Goal: Information Seeking & Learning: Learn about a topic

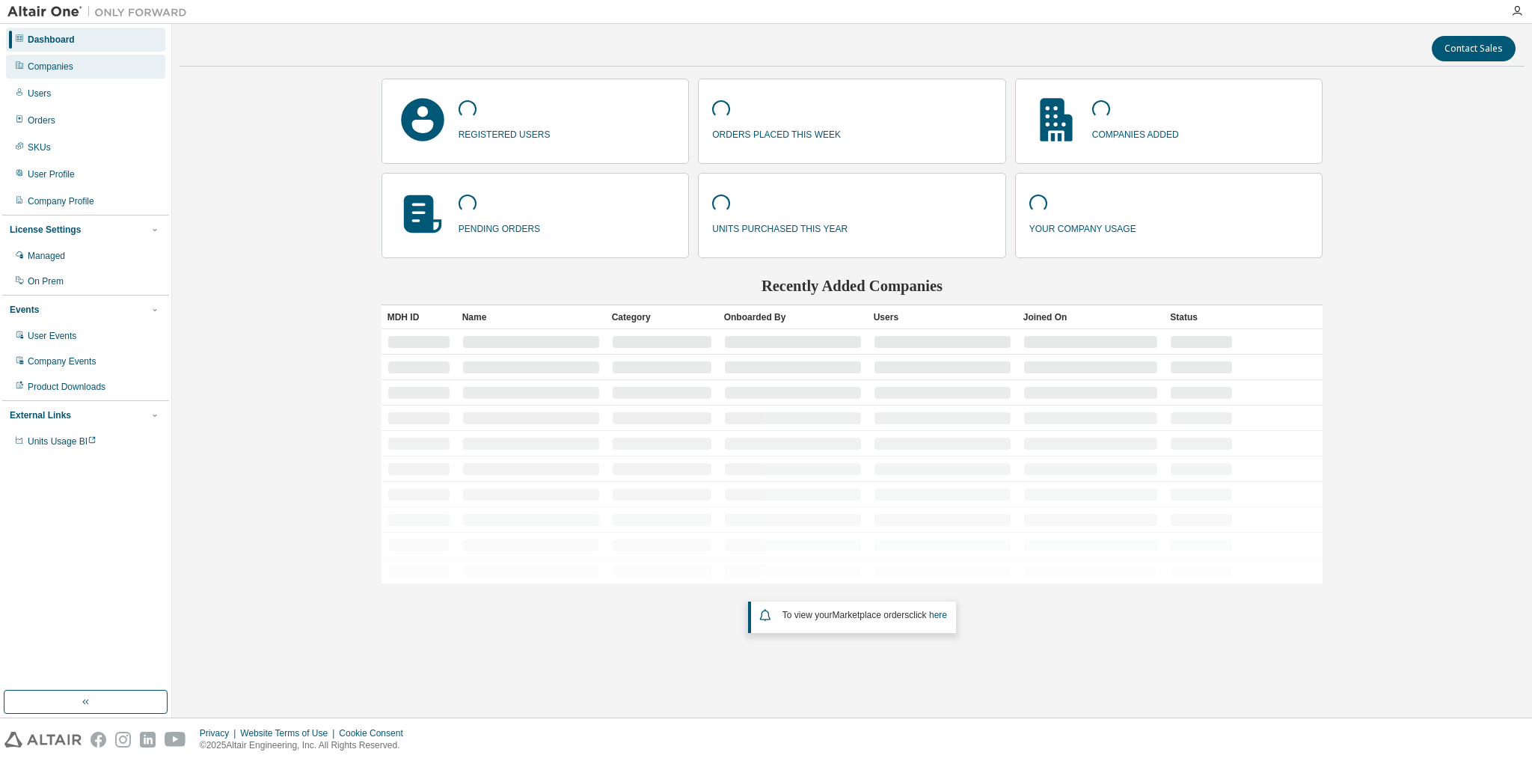
click at [45, 75] on div "Companies" at bounding box center [85, 67] width 159 height 24
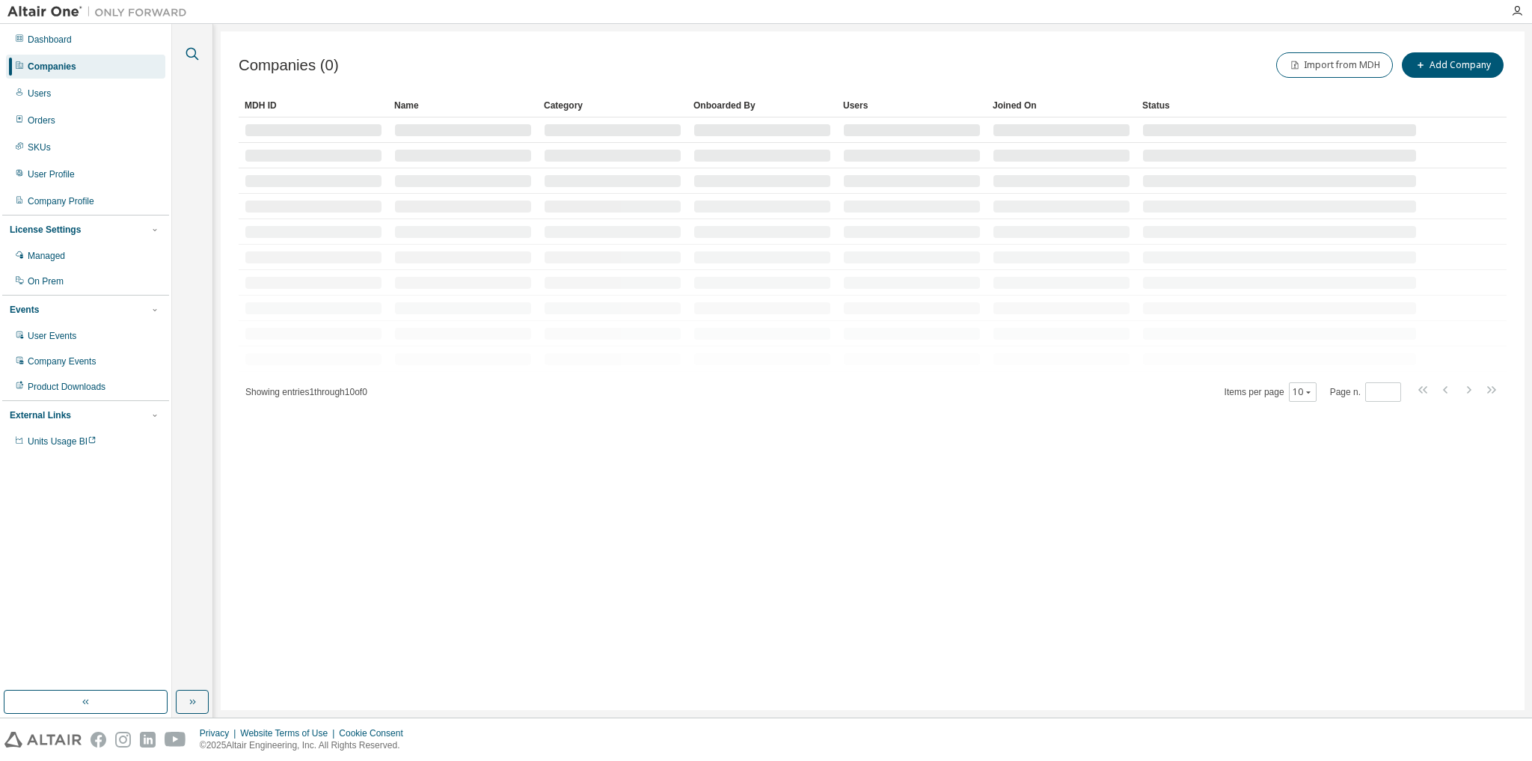
click at [187, 52] on icon "button" at bounding box center [192, 54] width 18 height 18
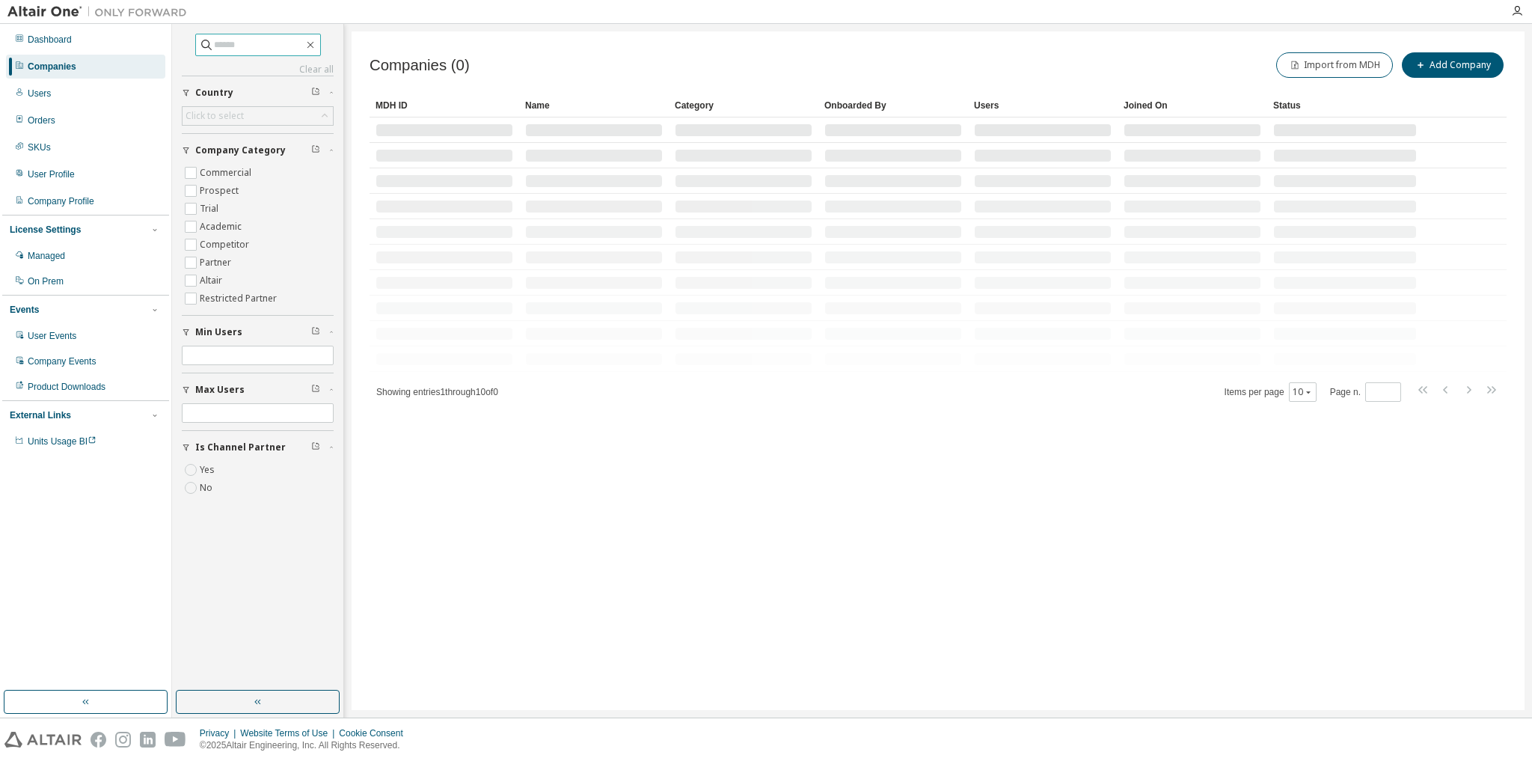
click at [227, 42] on input "text" at bounding box center [259, 44] width 90 height 15
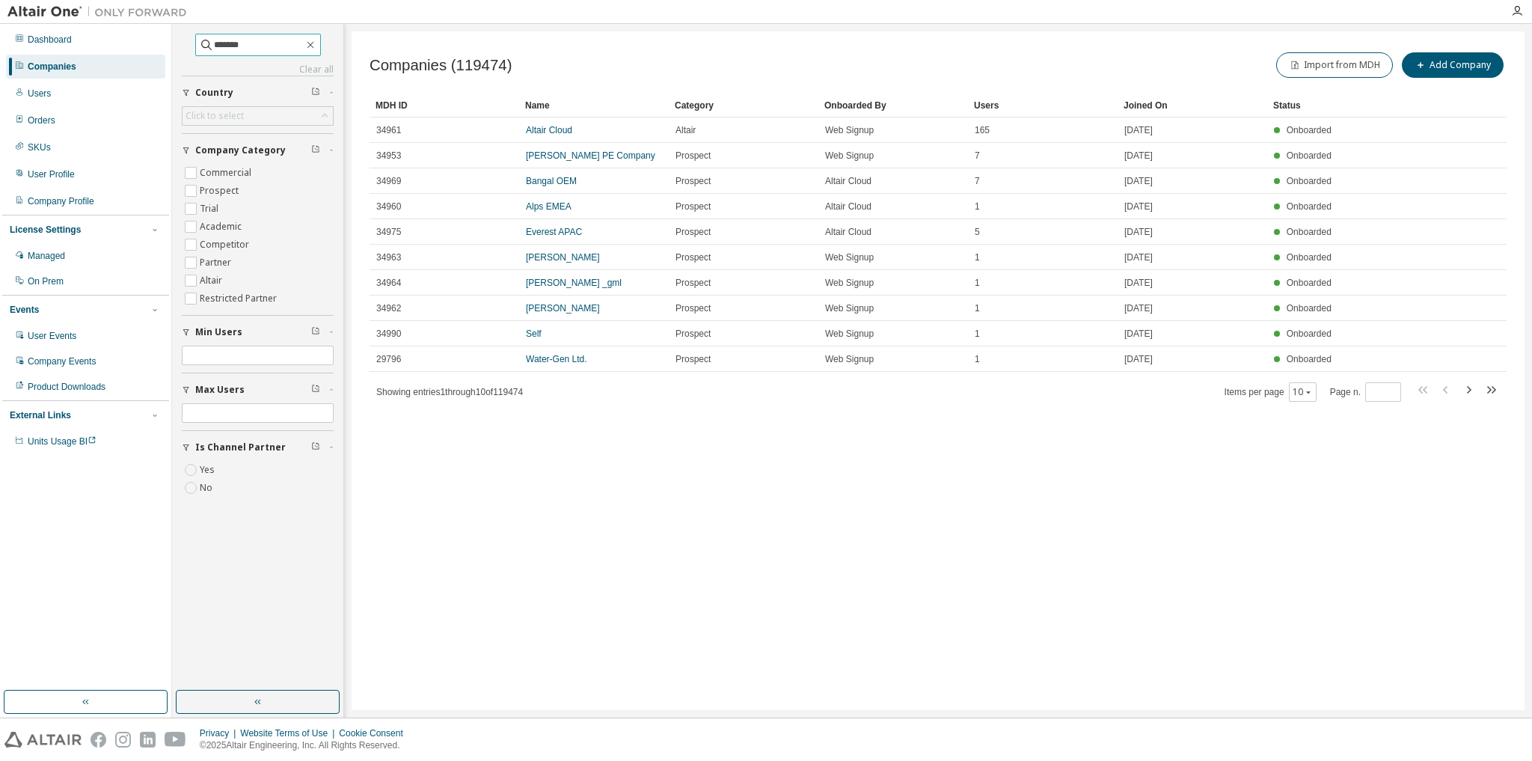
type input "*******"
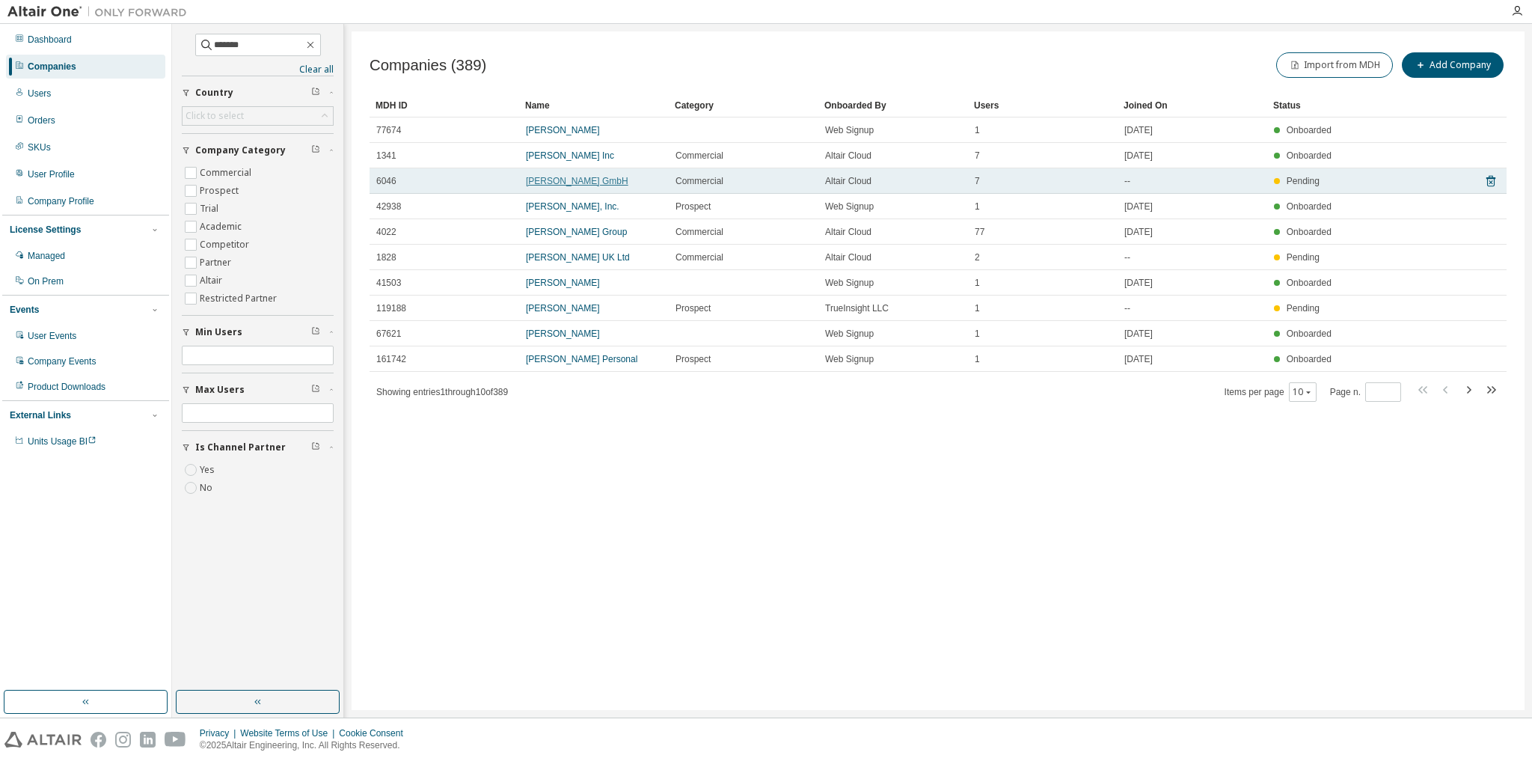
click at [559, 179] on link "[PERSON_NAME] GmbH" at bounding box center [577, 181] width 102 height 10
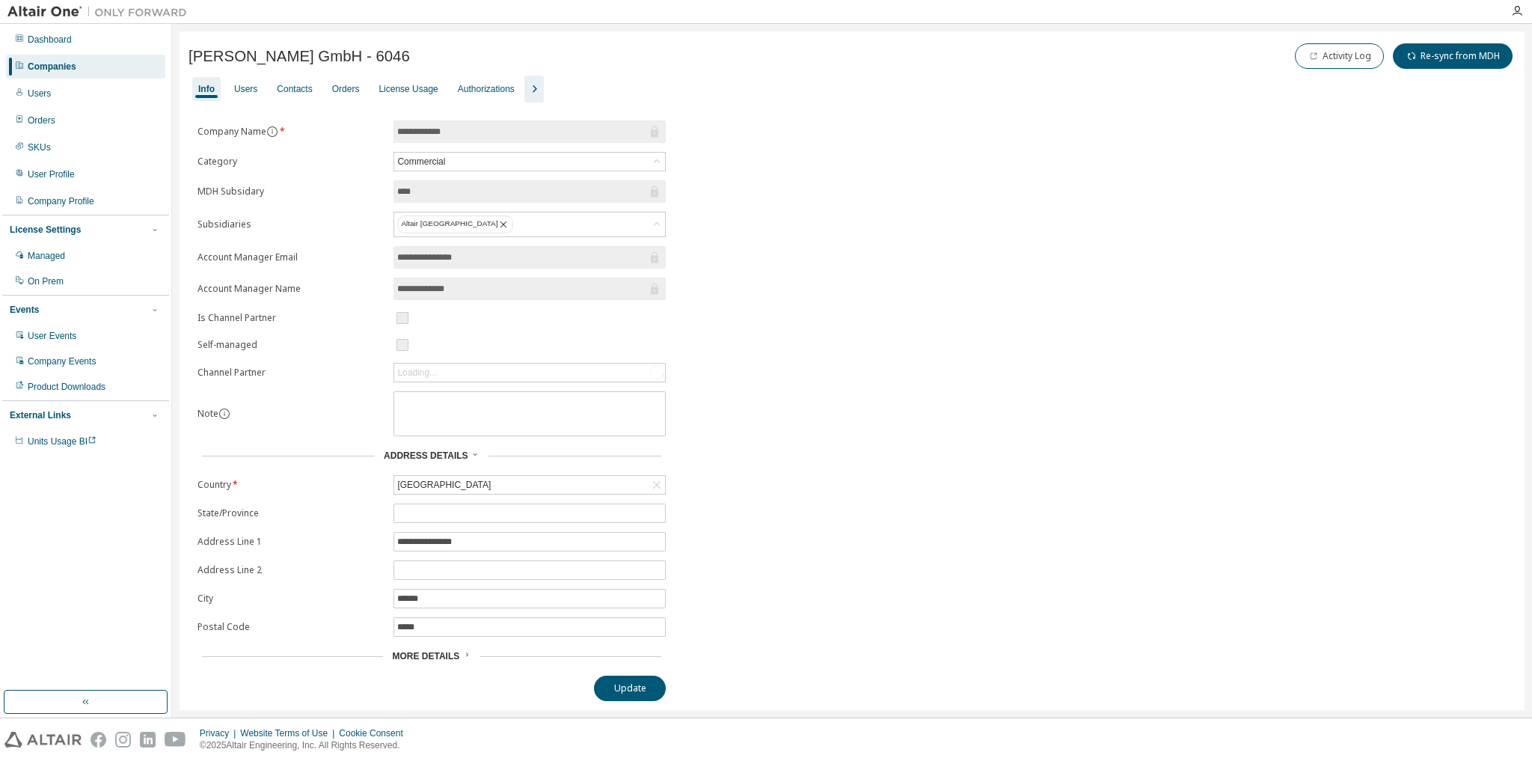
click at [527, 90] on icon "button" at bounding box center [534, 89] width 18 height 18
click at [298, 90] on div "Contacts" at bounding box center [294, 89] width 35 height 12
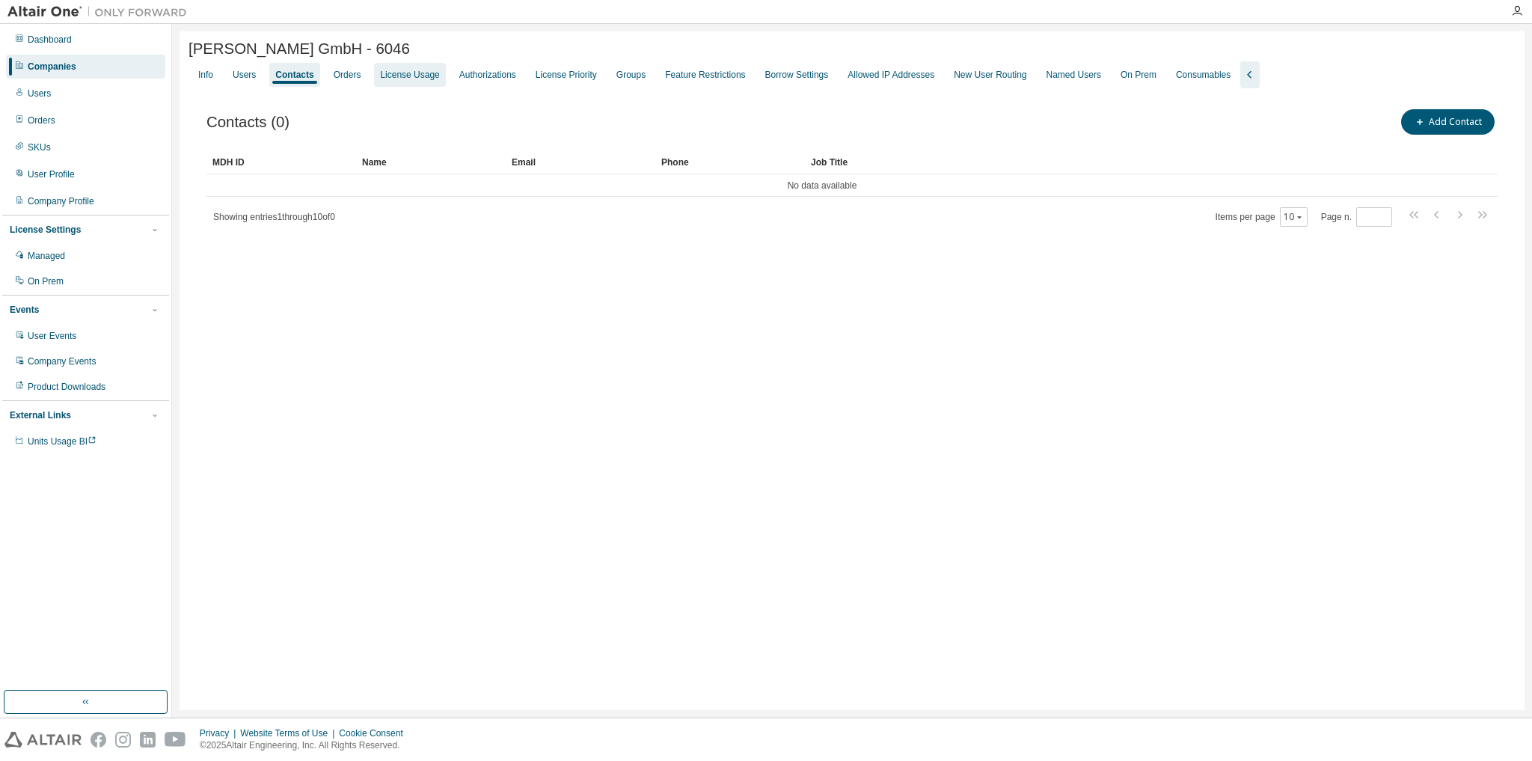
click at [407, 78] on div "License Usage" at bounding box center [409, 75] width 59 height 12
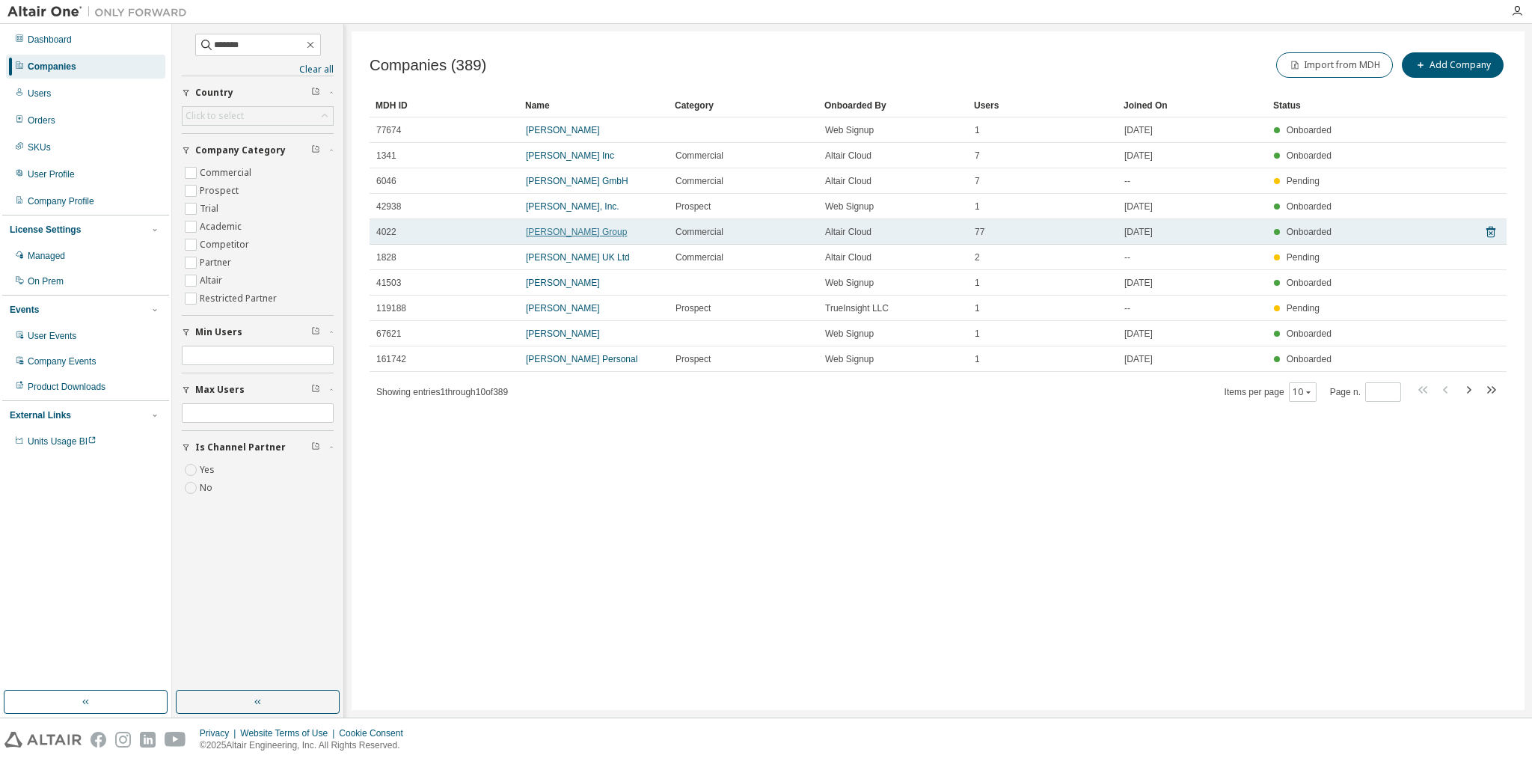
click at [573, 230] on link "[PERSON_NAME] Group" at bounding box center [576, 232] width 101 height 10
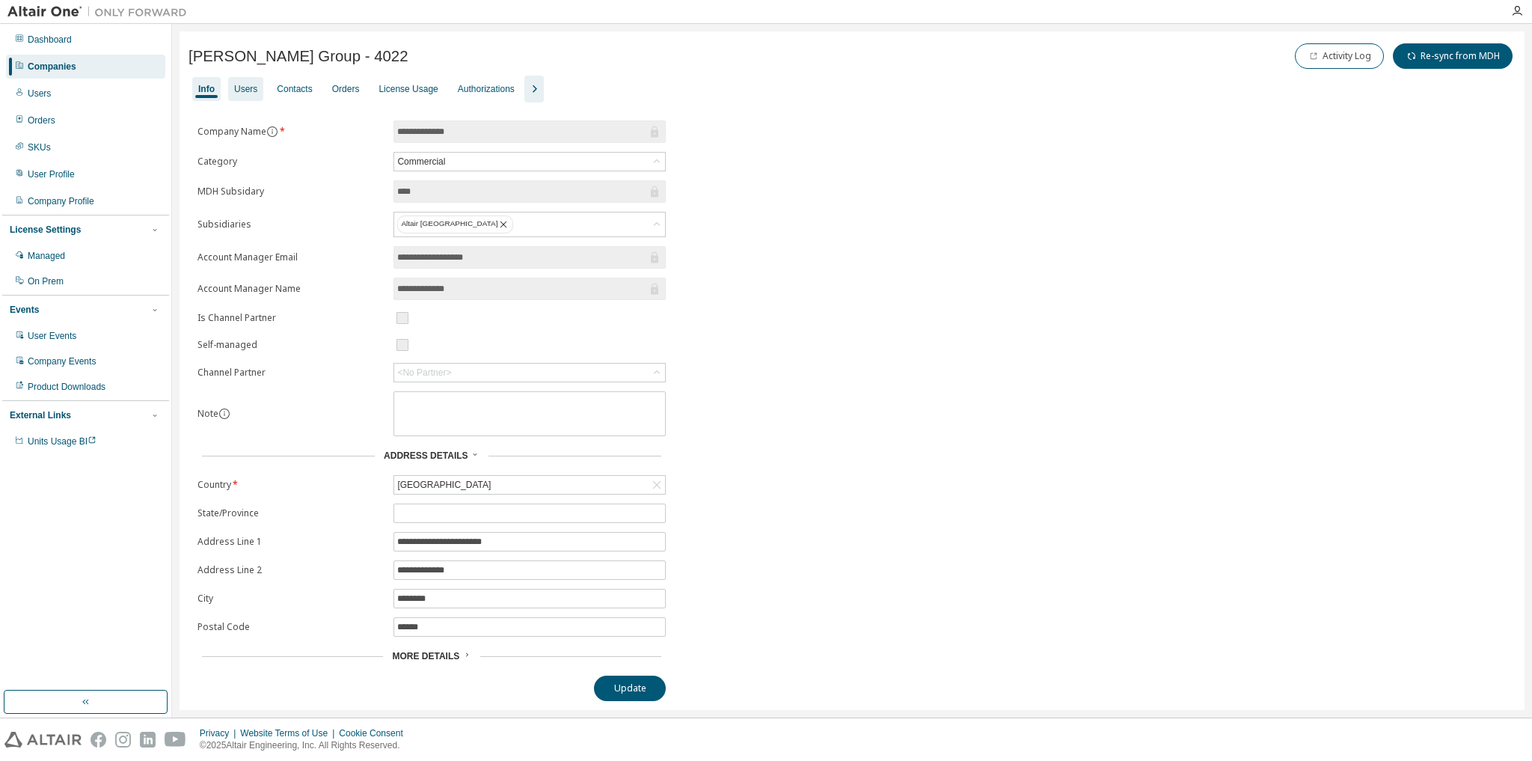
click at [243, 89] on div "Users" at bounding box center [245, 89] width 23 height 12
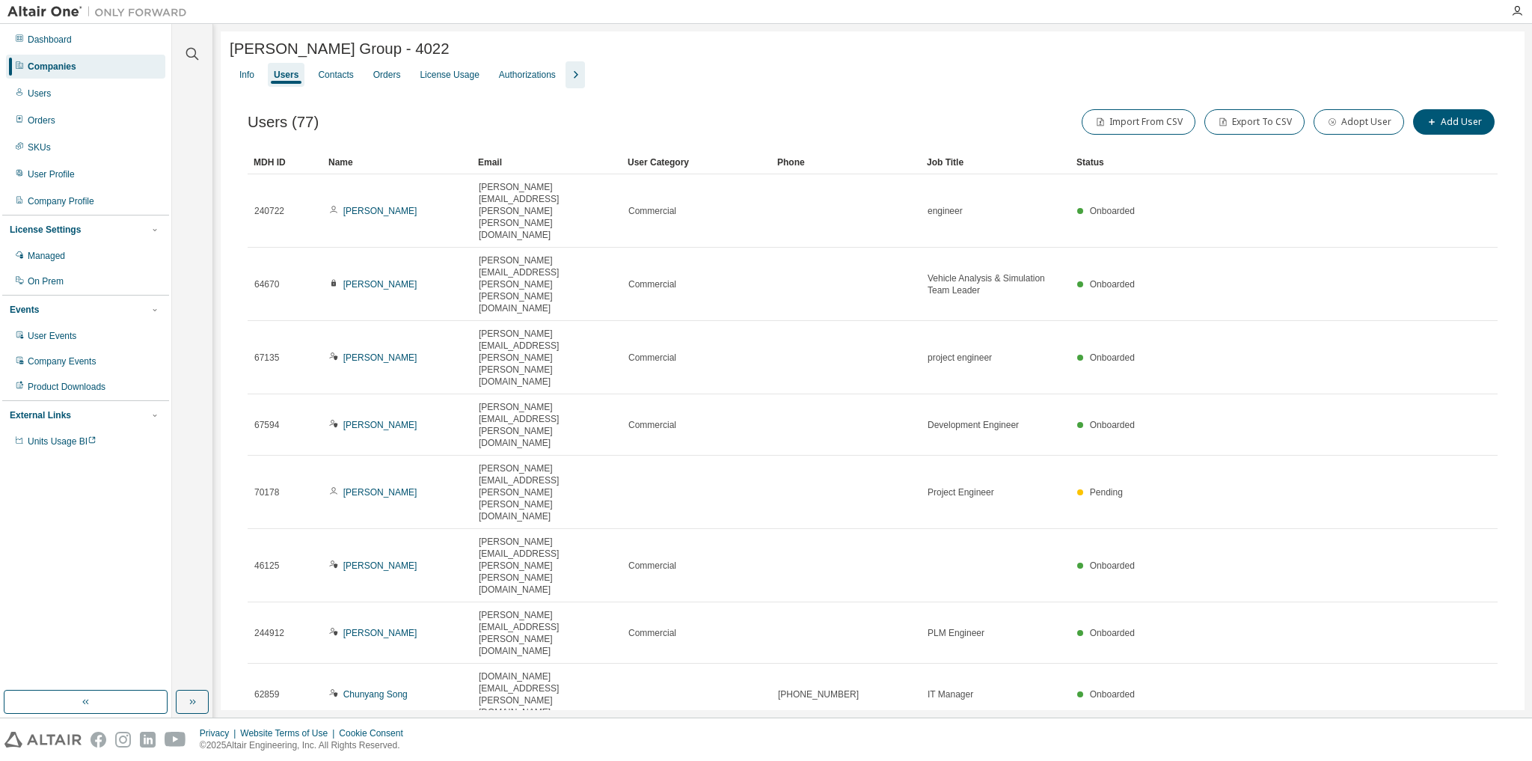
click at [568, 82] on icon "button" at bounding box center [575, 75] width 18 height 18
click at [458, 81] on div "License Usage" at bounding box center [449, 75] width 59 height 12
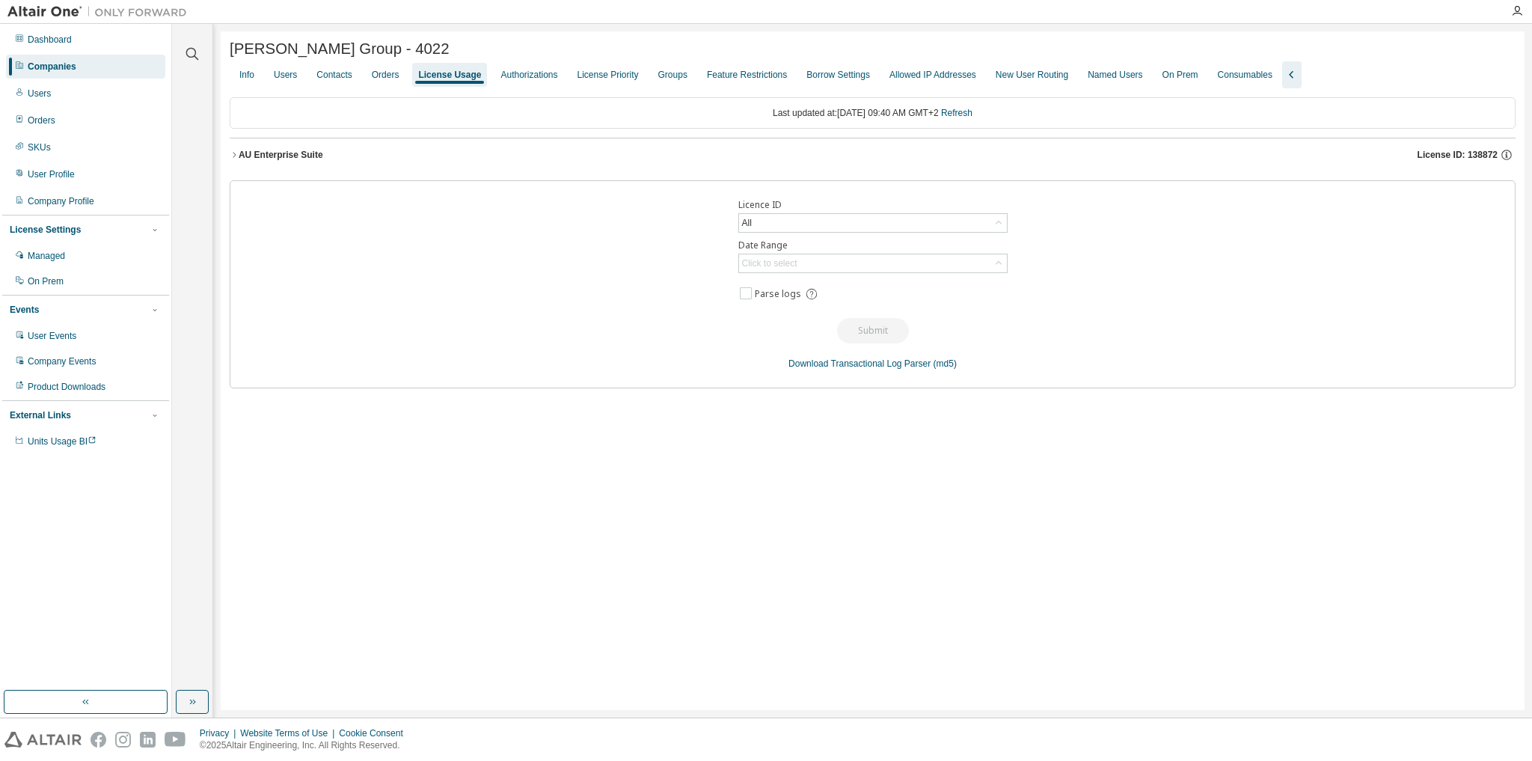
click at [232, 159] on icon "button" at bounding box center [234, 154] width 9 height 9
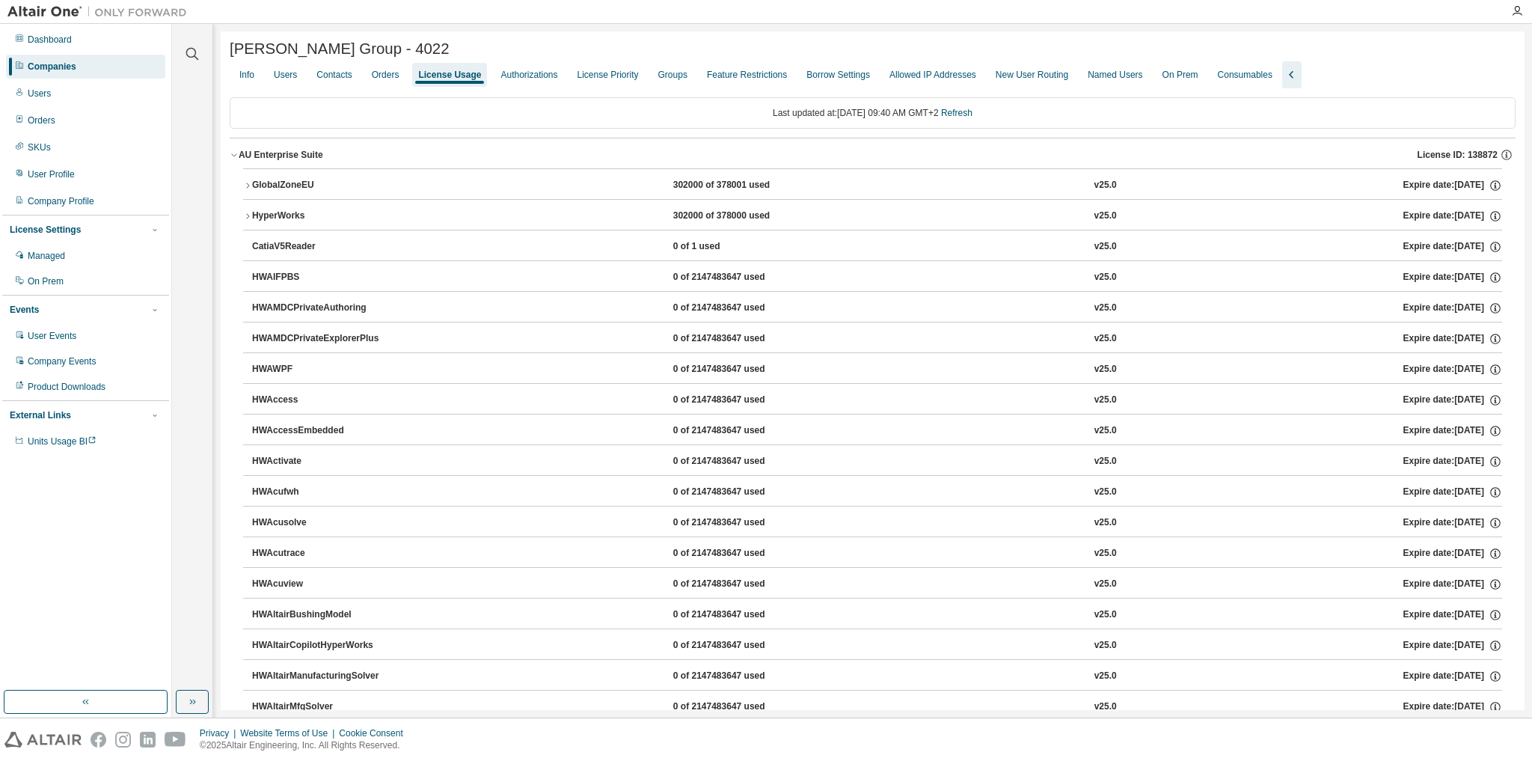
click at [247, 188] on icon "button" at bounding box center [247, 185] width 9 height 9
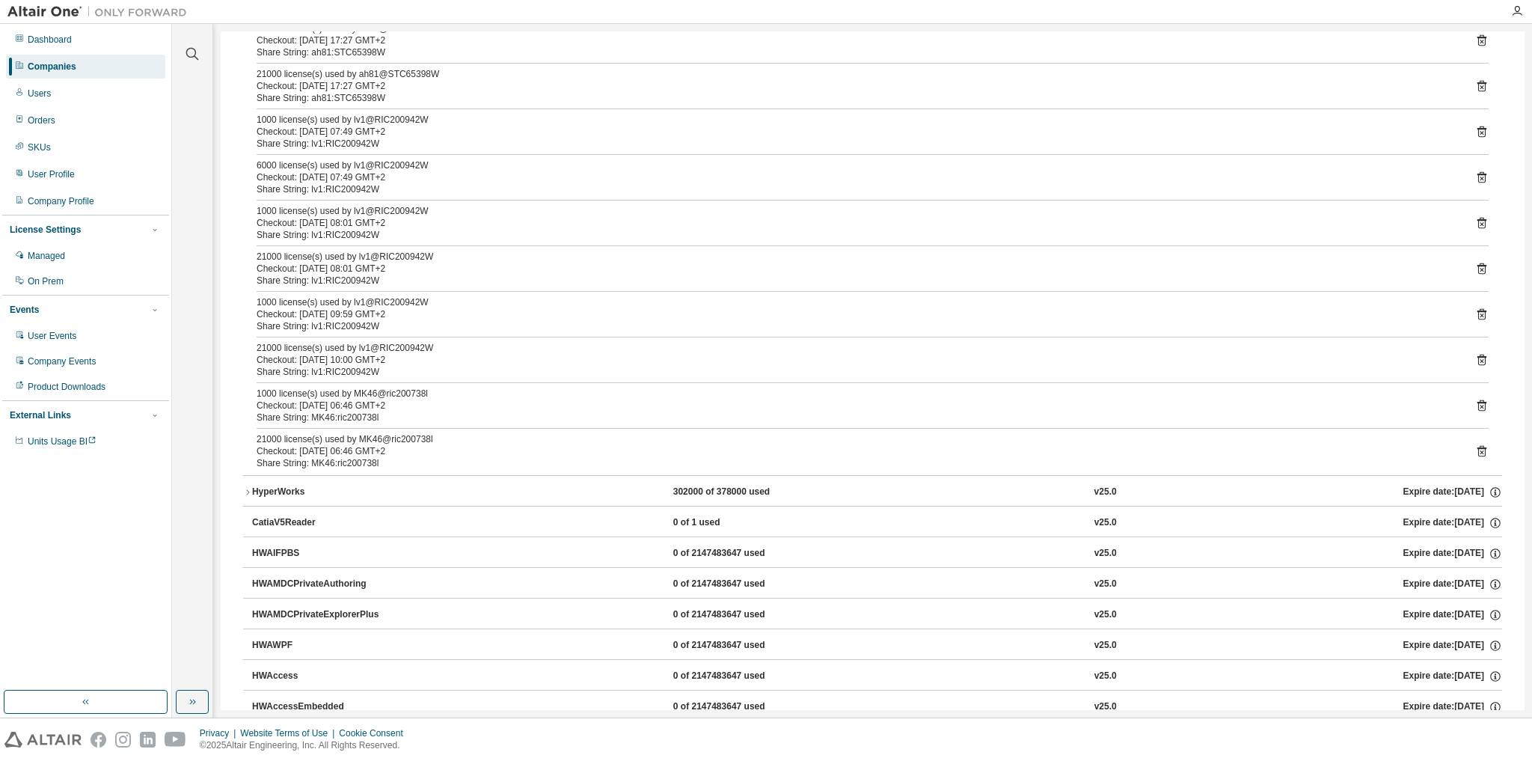
scroll to position [2094, 0]
click at [243, 488] on icon "button" at bounding box center [247, 490] width 9 height 9
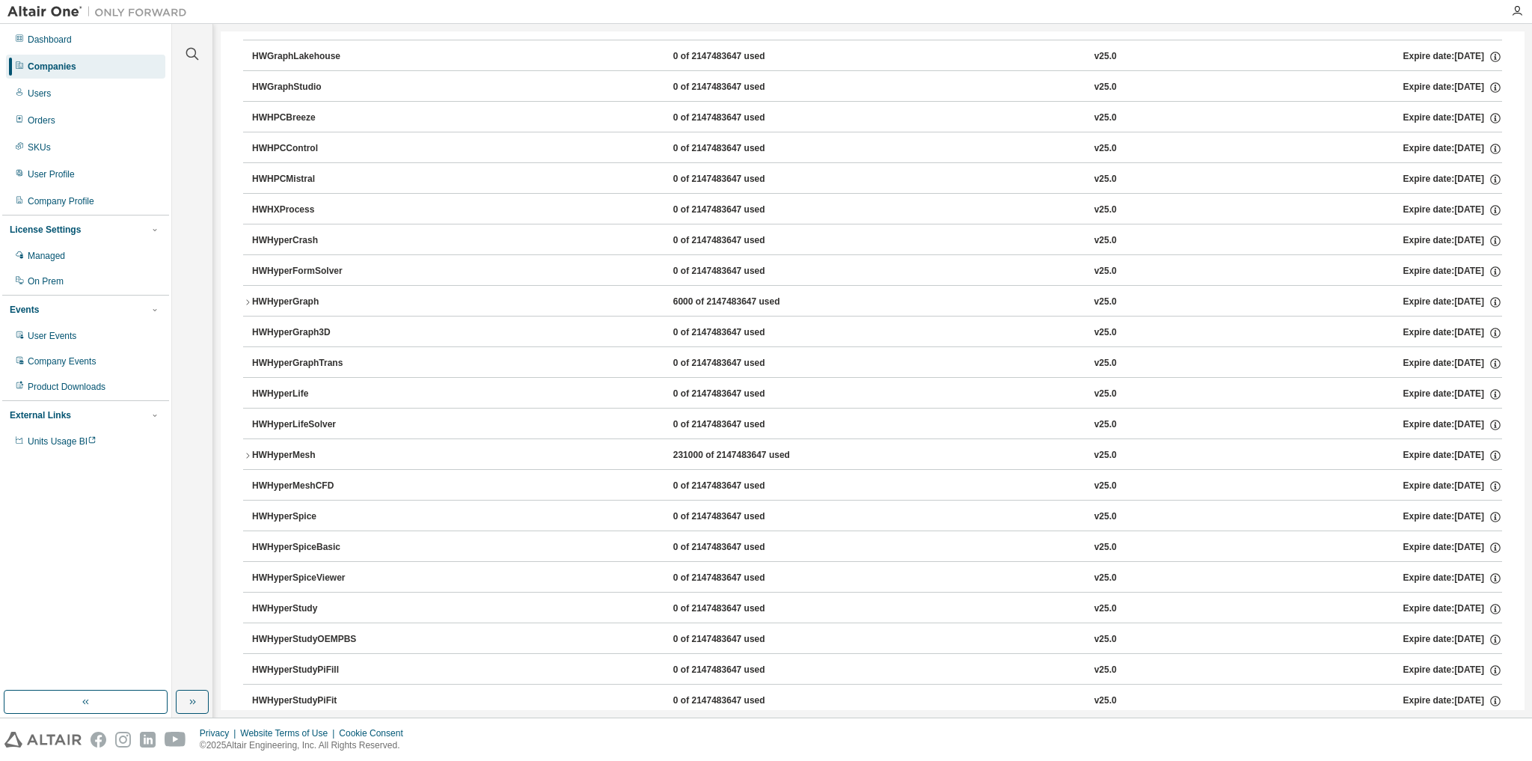
scroll to position [7719, 0]
click at [247, 450] on icon "button" at bounding box center [247, 454] width 9 height 9
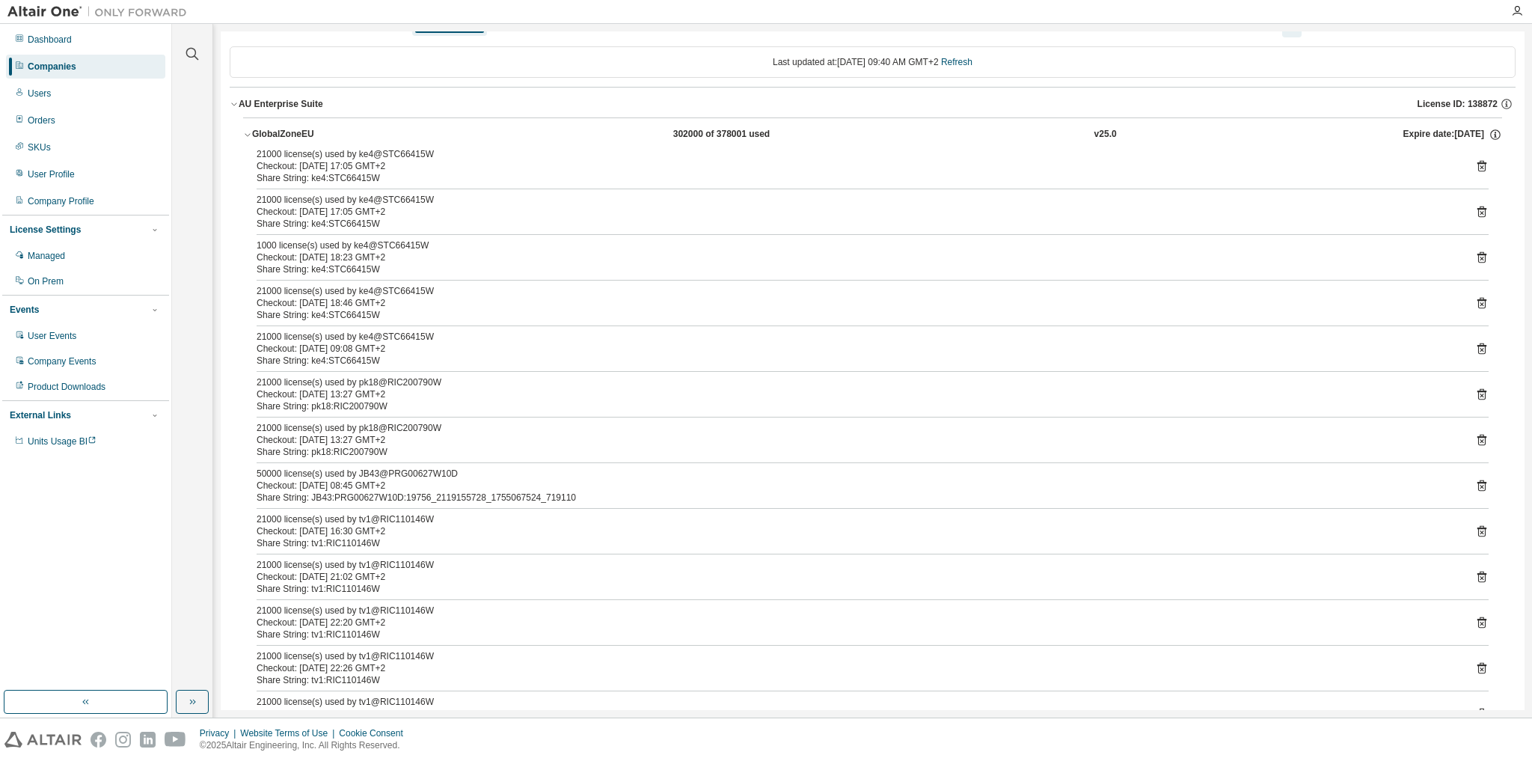
scroll to position [0, 0]
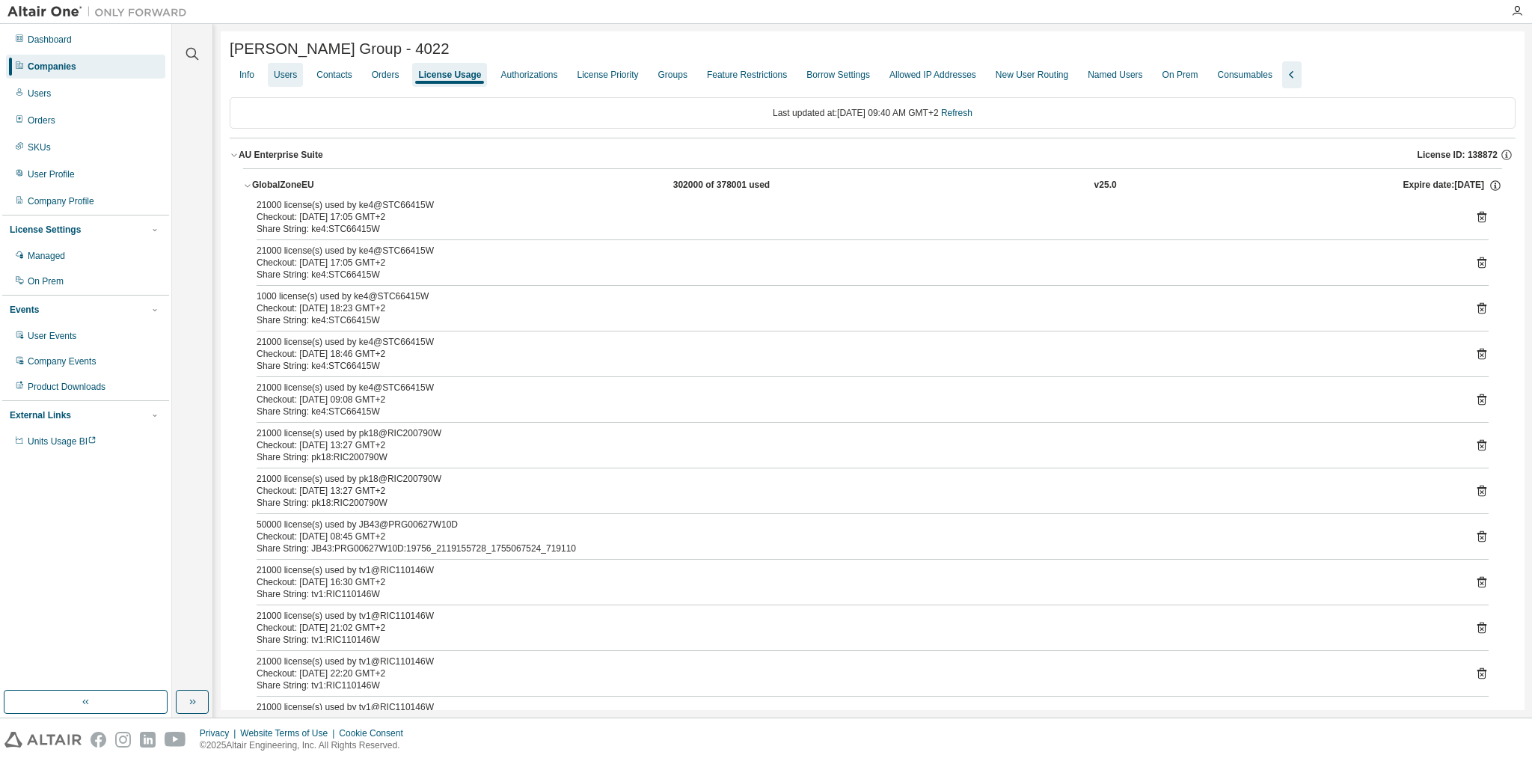
click at [288, 76] on div "Users" at bounding box center [285, 75] width 23 height 12
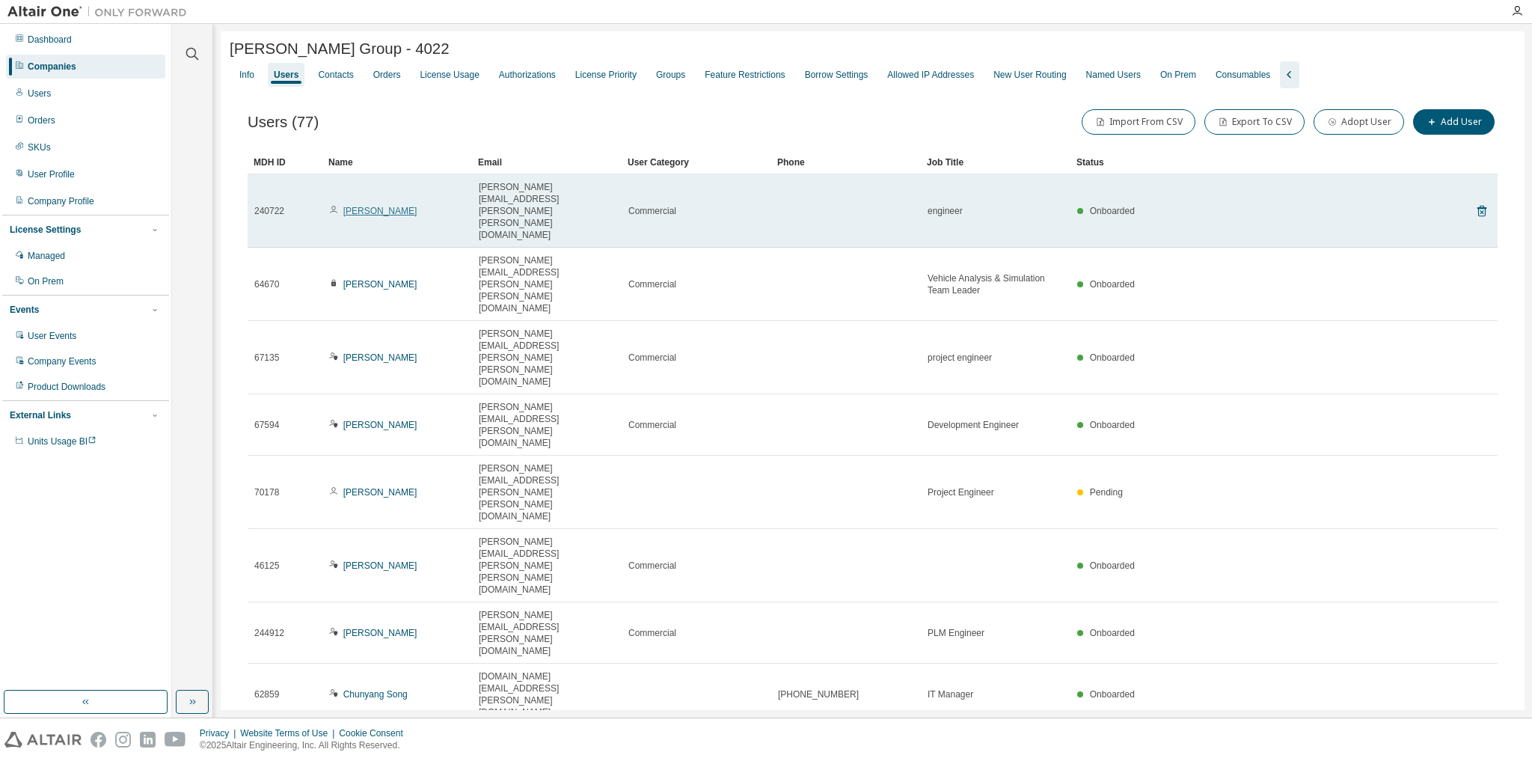
click at [377, 206] on link "[PERSON_NAME]" at bounding box center [380, 211] width 74 height 10
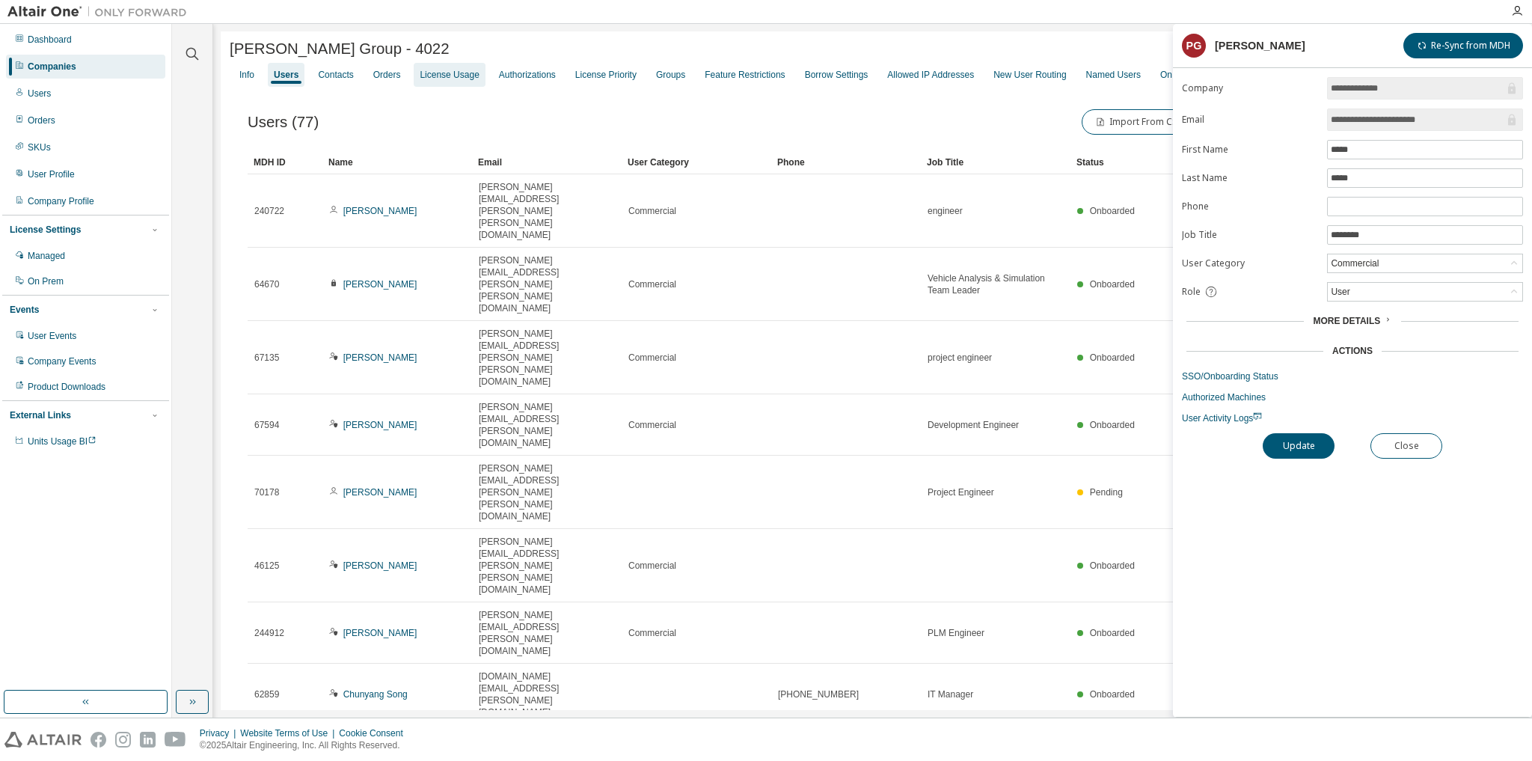
click at [450, 79] on div "License Usage" at bounding box center [449, 75] width 59 height 12
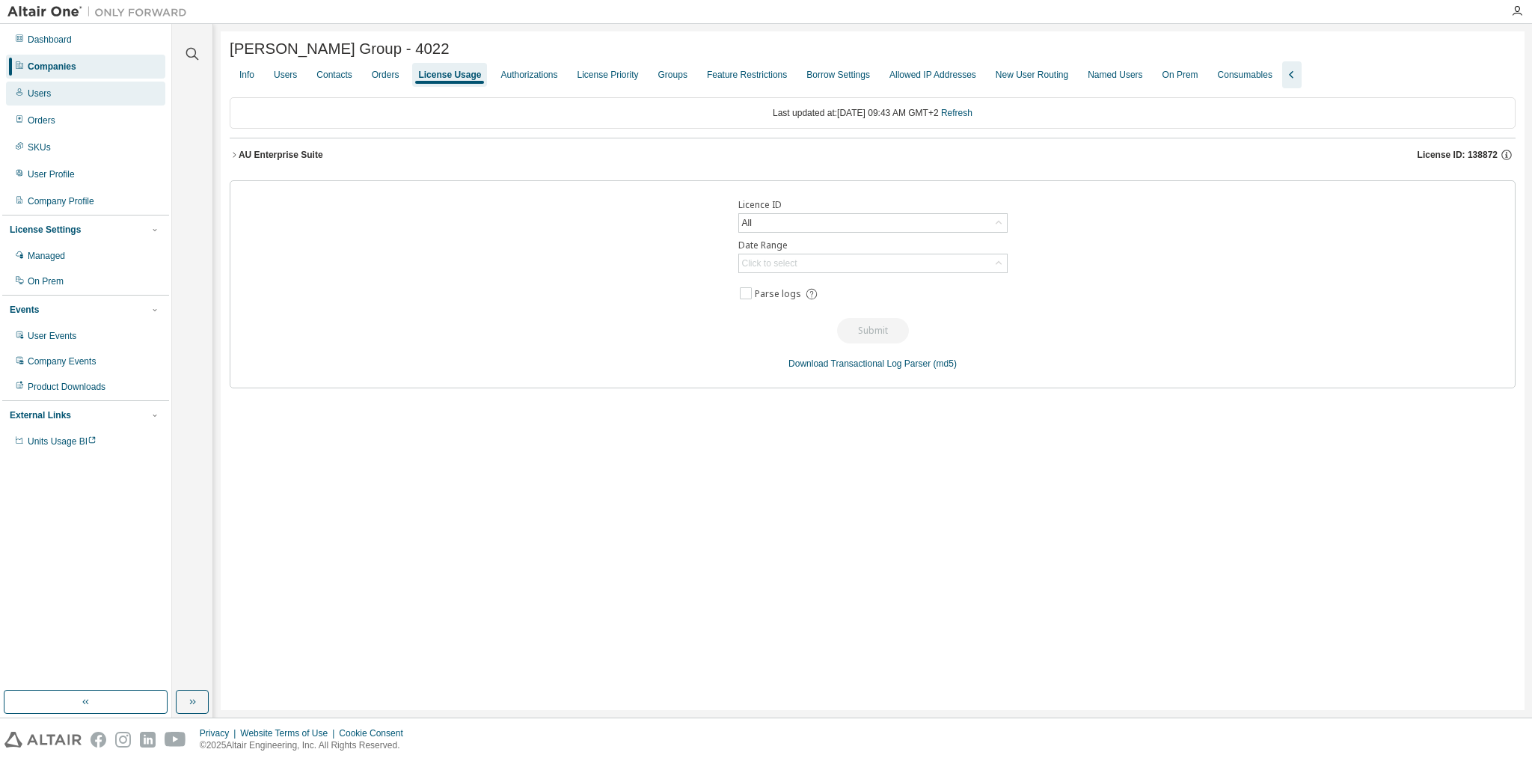
click at [34, 90] on div "Users" at bounding box center [39, 94] width 23 height 12
